Goal: Information Seeking & Learning: Learn about a topic

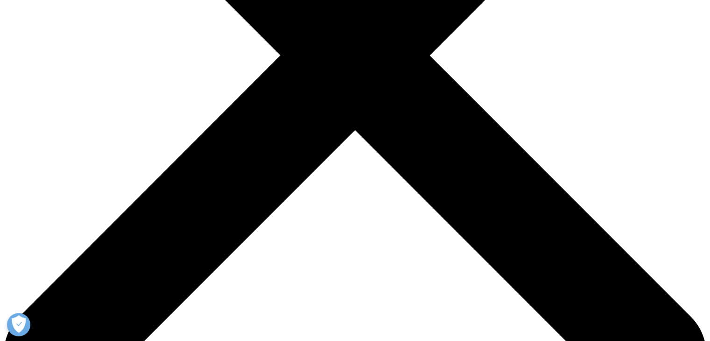
scroll to position [311, 0]
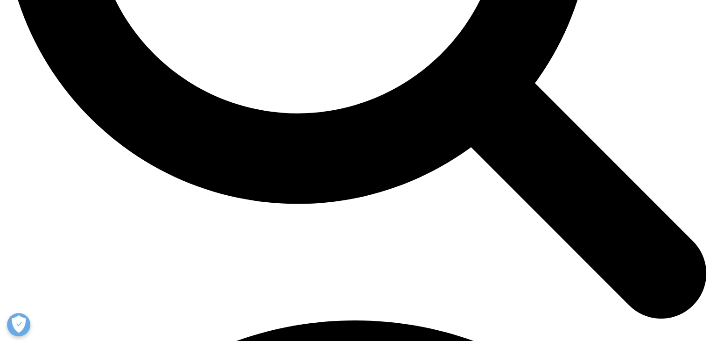
scroll to position [1121, 0]
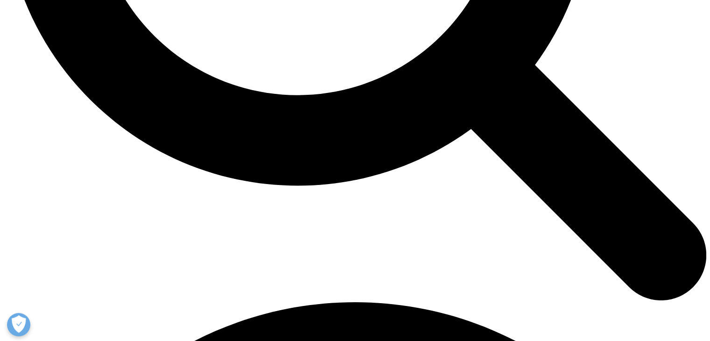
drag, startPoint x: 137, startPoint y: 168, endPoint x: 238, endPoint y: 166, distance: 101.4
drag, startPoint x: 95, startPoint y: 169, endPoint x: 267, endPoint y: 169, distance: 171.4
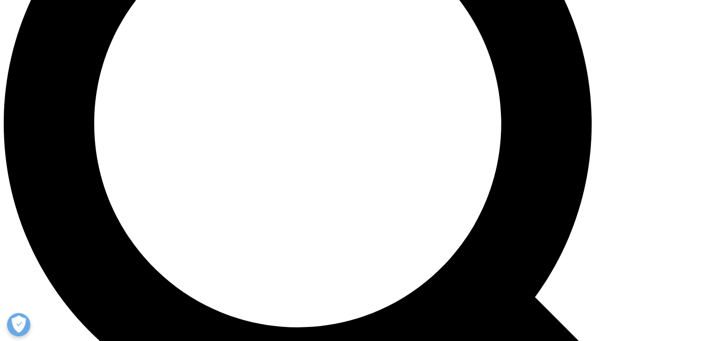
scroll to position [996, 0]
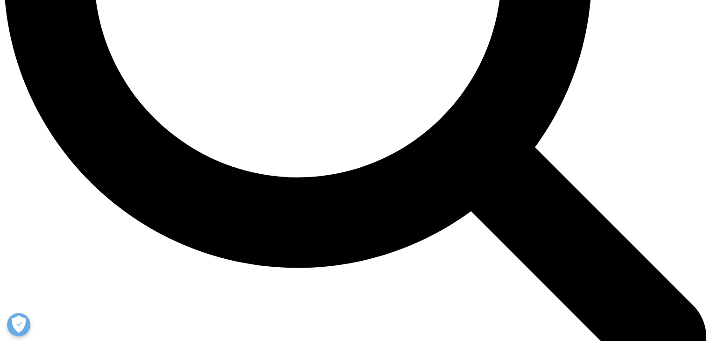
scroll to position [1121, 0]
